Goal: Transaction & Acquisition: Obtain resource

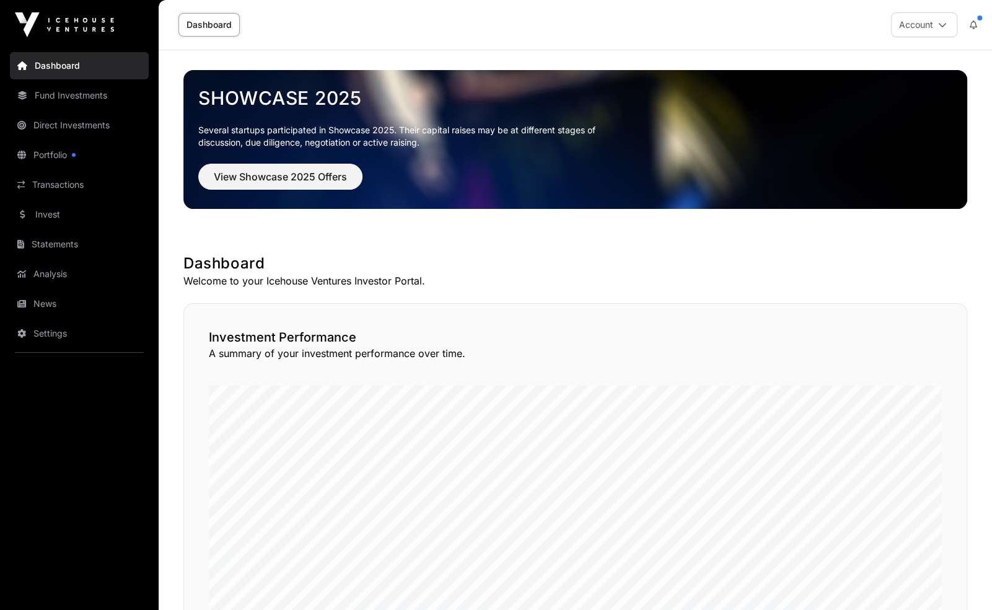
click at [83, 215] on link "Invest" at bounding box center [79, 214] width 139 height 27
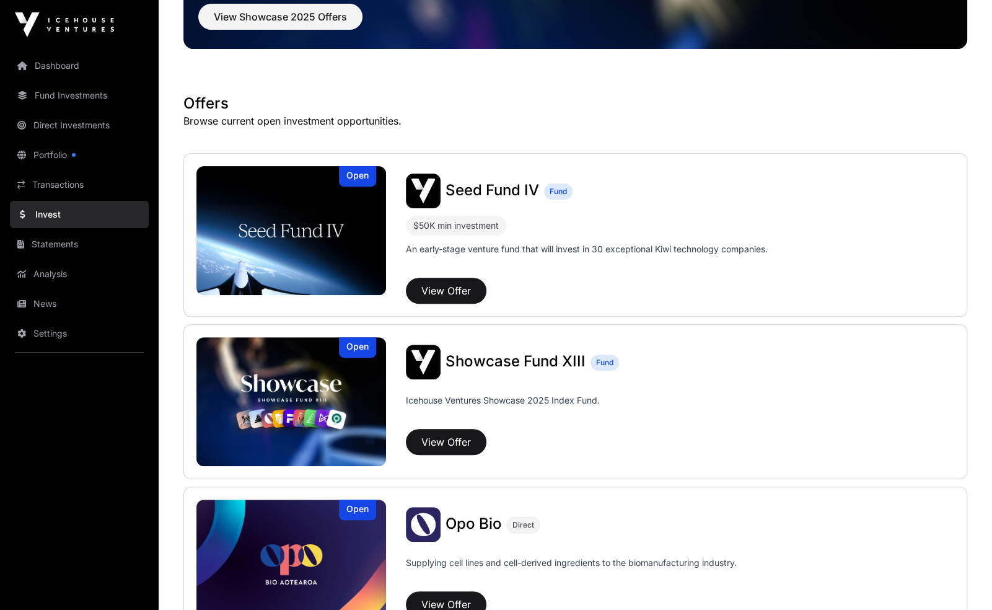
scroll to position [63, 0]
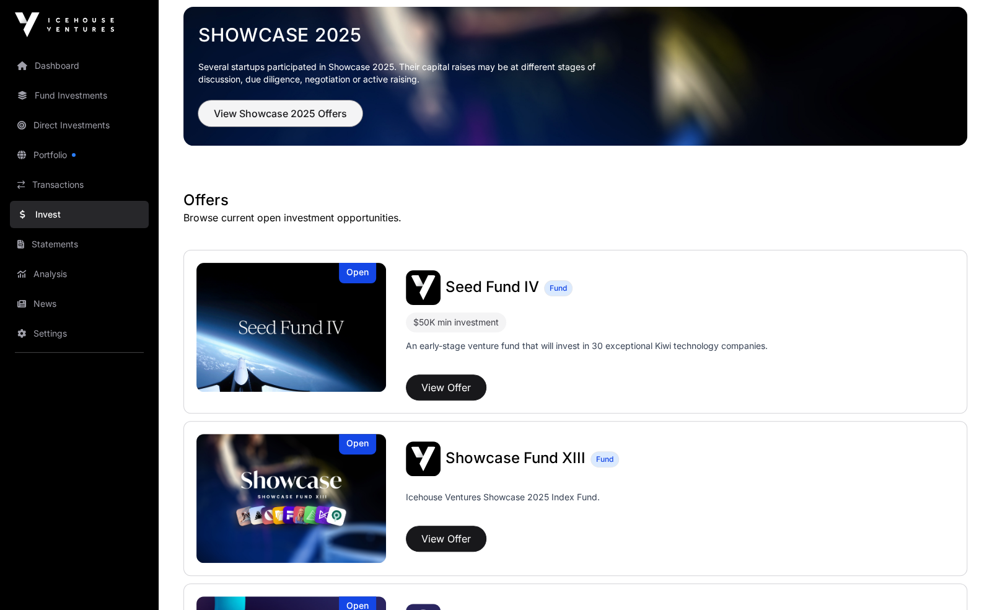
click at [288, 125] on button "View Showcase 2025 Offers" at bounding box center [280, 113] width 164 height 26
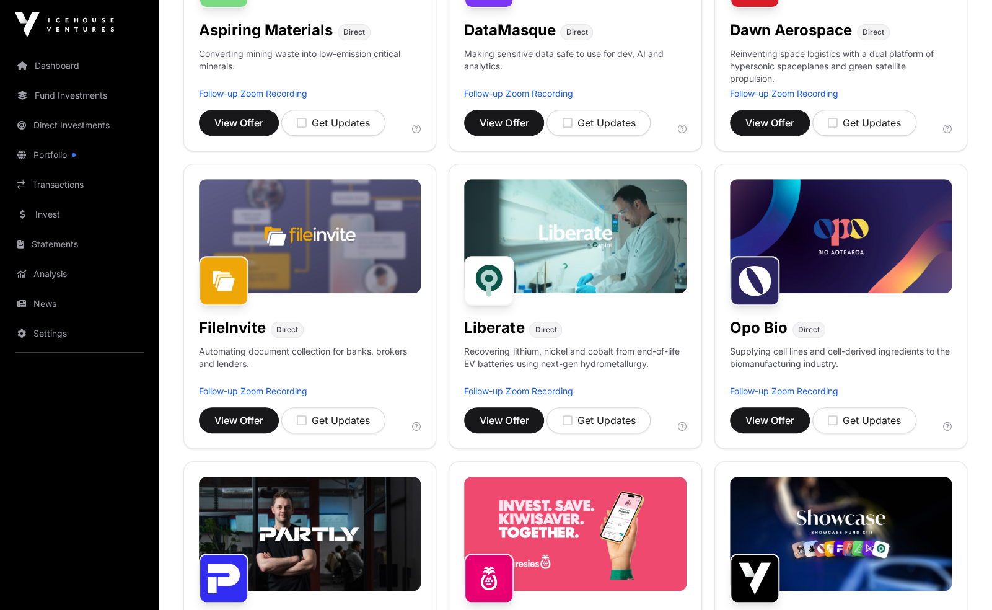
scroll to position [321, 0]
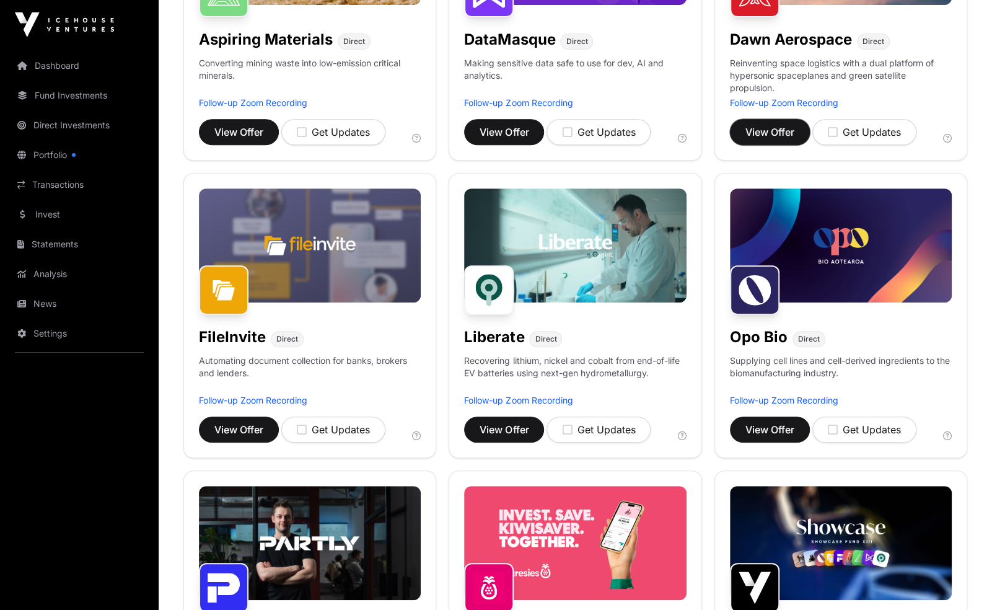
click at [796, 135] on button "View Offer" at bounding box center [770, 132] width 80 height 26
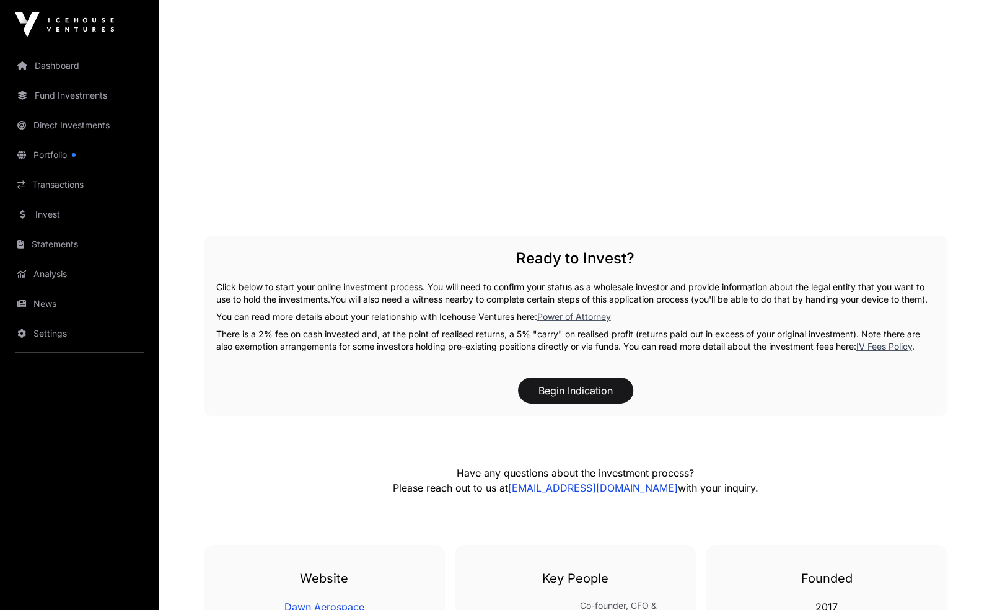
scroll to position [2251, 0]
